Goal: Transaction & Acquisition: Purchase product/service

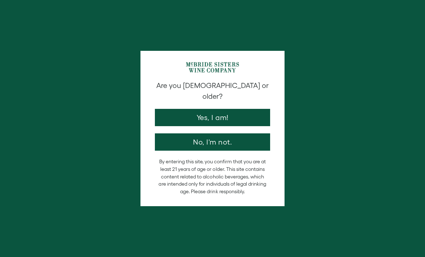
click at [179, 109] on button "Yes, I am!" at bounding box center [212, 117] width 115 height 17
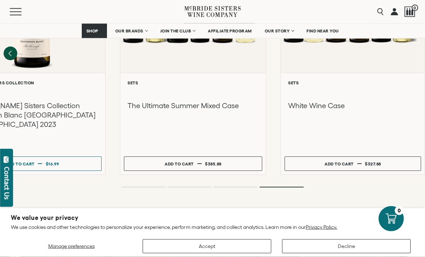
scroll to position [897, 0]
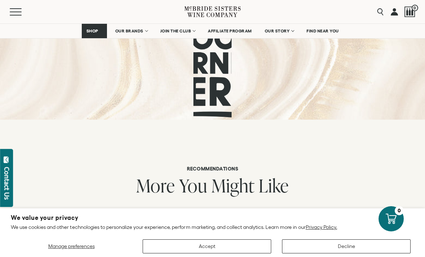
scroll to position [543, 0]
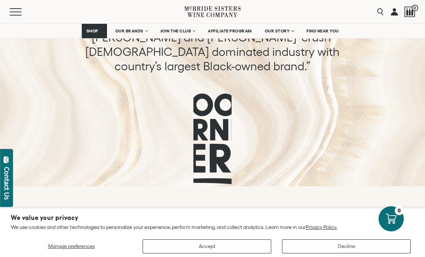
click at [210, 243] on button "Accept" at bounding box center [207, 246] width 129 height 14
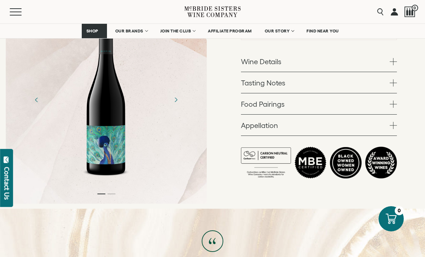
scroll to position [293, 0]
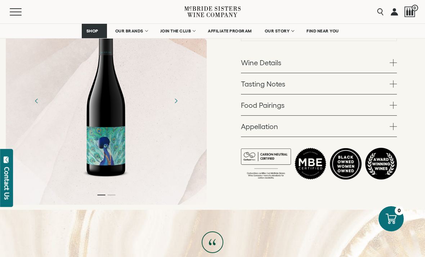
click at [125, 28] on link "OUR BRANDS" at bounding box center [131, 31] width 41 height 14
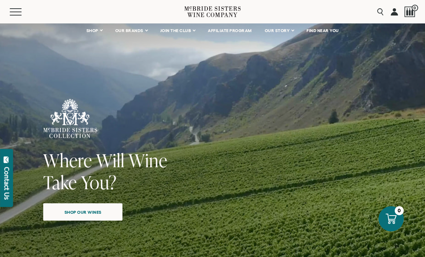
click at [95, 212] on span "Shop our wines" at bounding box center [83, 212] width 62 height 14
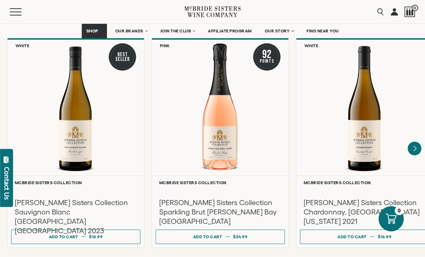
scroll to position [647, 0]
